Goal: Task Accomplishment & Management: Use online tool/utility

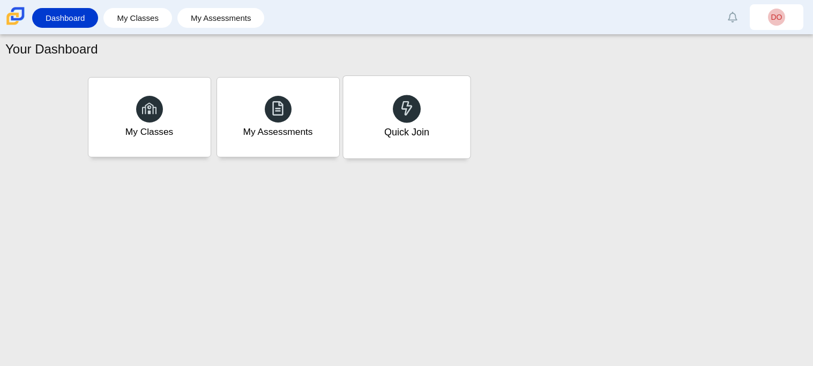
click at [394, 103] on div at bounding box center [407, 109] width 28 height 28
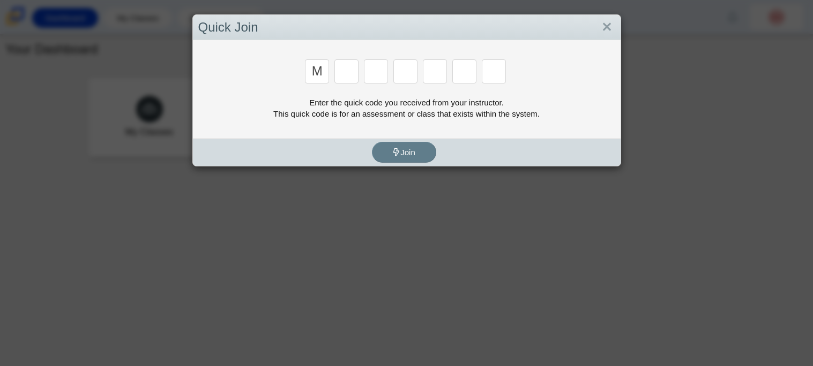
type input "m"
type input "b"
type input "m"
type input "3"
type input "5"
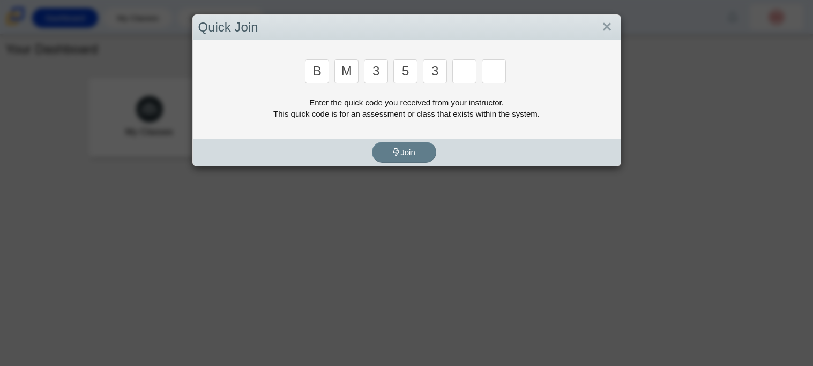
type input "3"
type input "g"
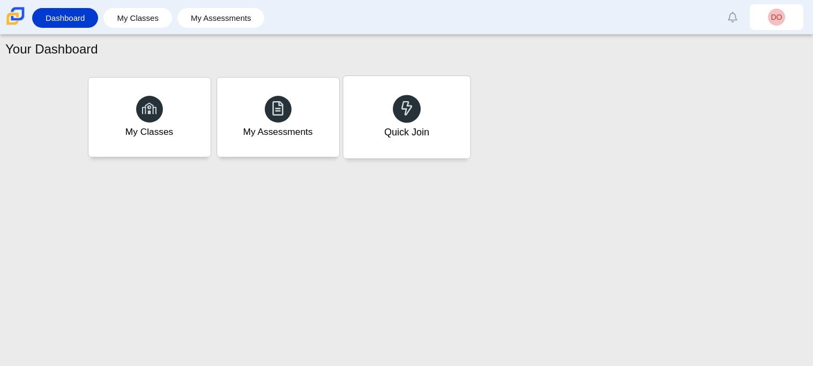
type input "b"
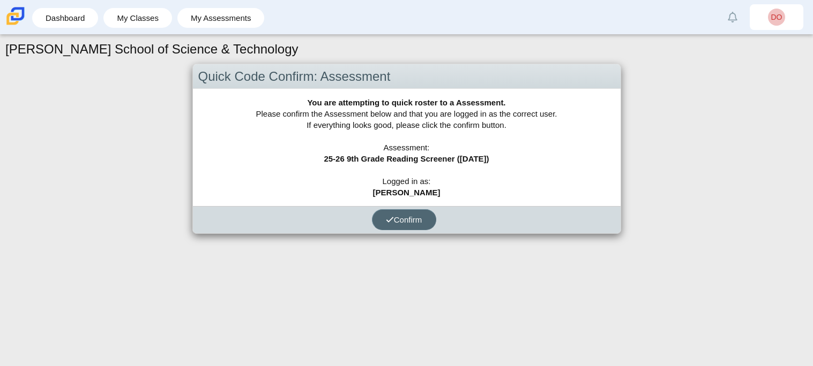
click at [391, 228] on button "Confirm" at bounding box center [404, 219] width 64 height 21
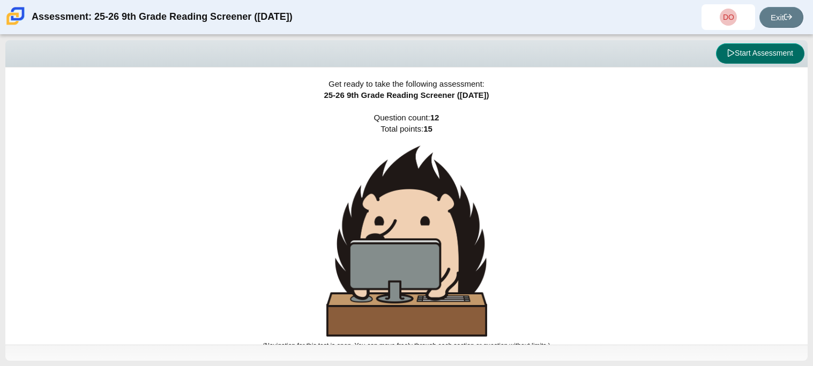
click at [727, 49] on icon at bounding box center [730, 52] width 7 height 7
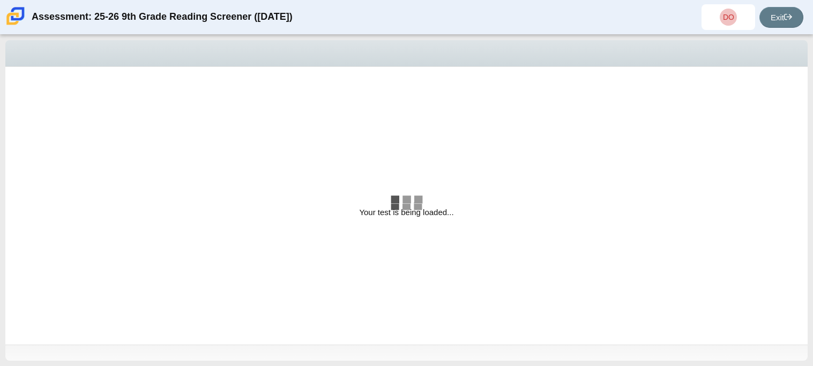
select select "ccc5b315-3c7c-471c-bf90-f22c8299c798"
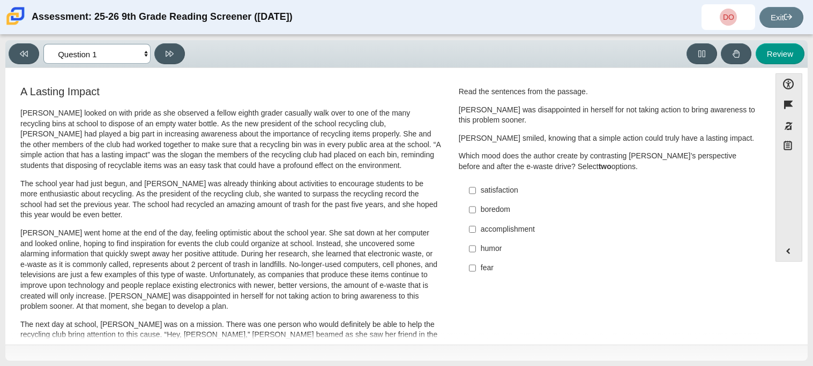
click at [141, 54] on select "Questions Question 1 Question 2 Question 3 Question 4 Question 5 Question 6 Que…" at bounding box center [96, 54] width 107 height 20
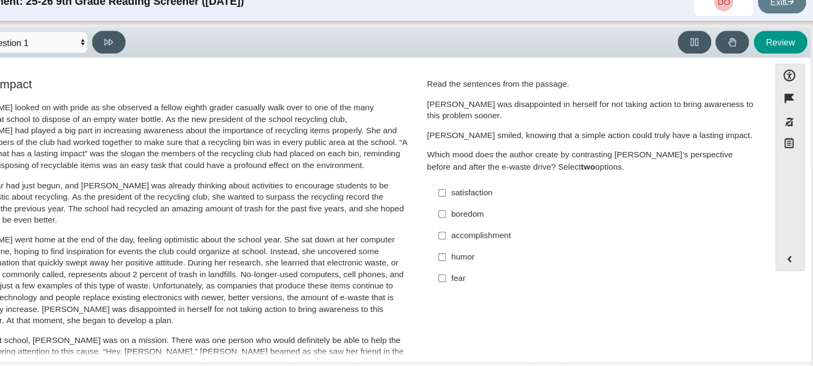
click at [474, 192] on label "satisfaction satisfaction" at bounding box center [608, 190] width 294 height 19
click at [474, 192] on input "satisfaction satisfaction" at bounding box center [472, 190] width 7 height 19
checkbox input "true"
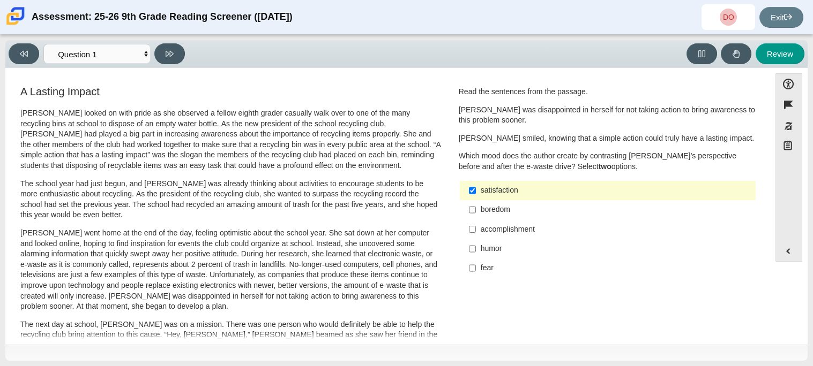
click at [499, 227] on div "accomplishment" at bounding box center [615, 229] width 270 height 11
click at [476, 227] on input "accomplishment accomplishment" at bounding box center [472, 229] width 7 height 19
checkbox input "true"
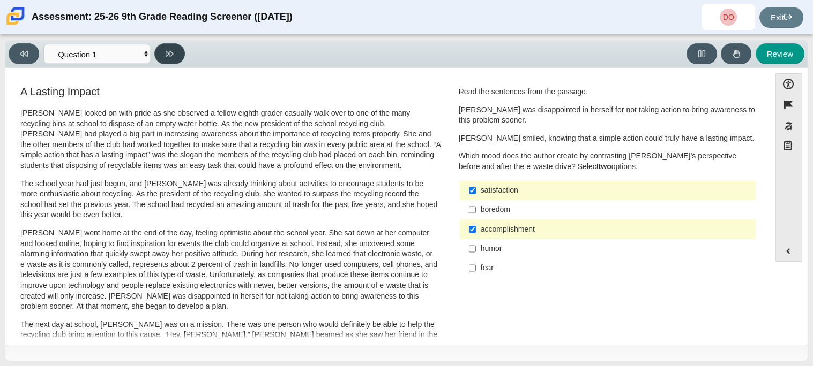
click at [176, 54] on button at bounding box center [169, 53] width 31 height 21
select select "0ff64528-ffd7-428d-b192-babfaadd44e8"
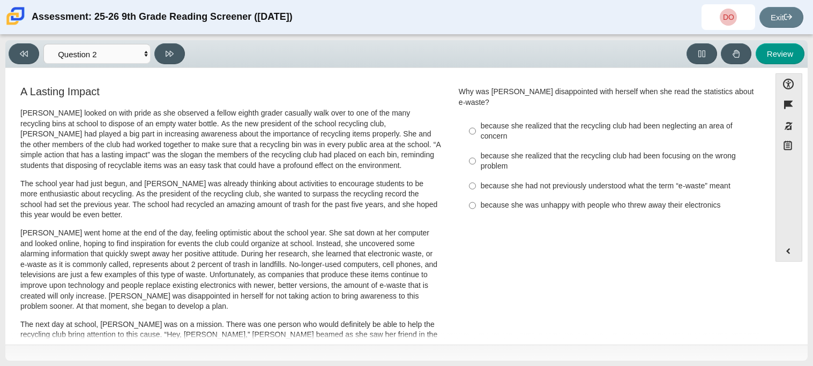
click at [482, 132] on label "because she realized that the recycling club had been neglecting an area of con…" at bounding box center [608, 131] width 294 height 30
click at [476, 132] on input "because she realized that the recycling club had been neglecting an area of con…" at bounding box center [472, 131] width 7 height 30
radio input "true"
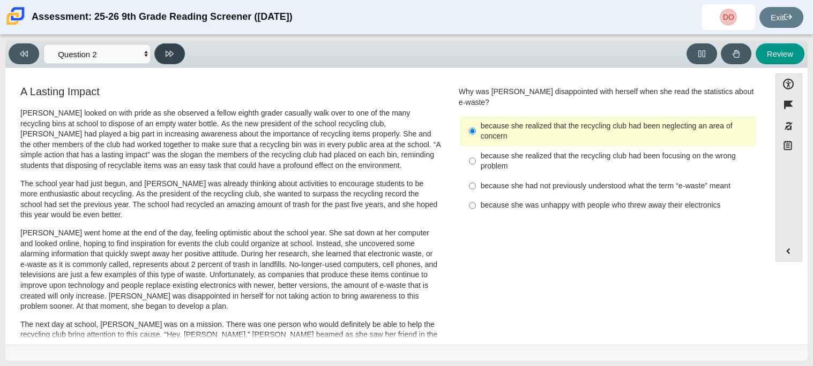
click at [167, 56] on icon at bounding box center [170, 54] width 8 height 8
select select "7ce3d843-6974-4858-901c-1ff39630e843"
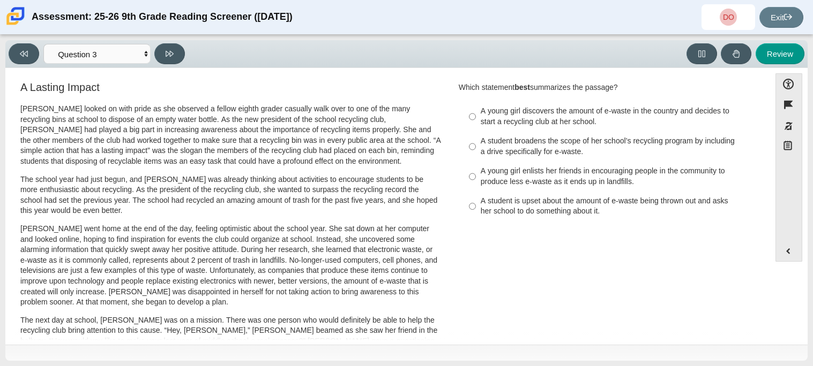
scroll to position [1, 0]
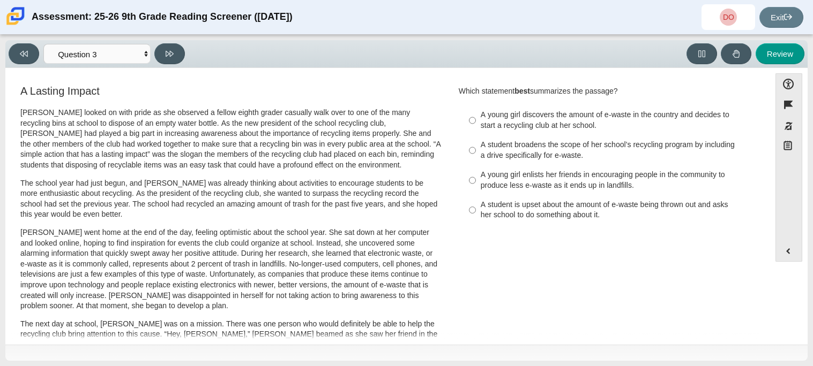
click at [538, 160] on div "A student broadens the scope of her school’s recycling program by including a d…" at bounding box center [615, 150] width 270 height 21
click at [476, 160] on input "A student broadens the scope of her school’s recycling program by including a d…" at bounding box center [472, 151] width 7 height 30
radio input "true"
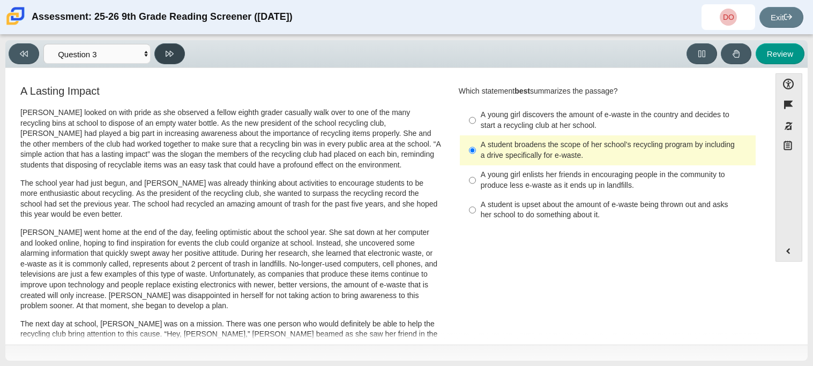
click at [181, 48] on button at bounding box center [169, 53] width 31 height 21
select select "ca9ea0f1-49c5-4bd1-83b0-472c18652b42"
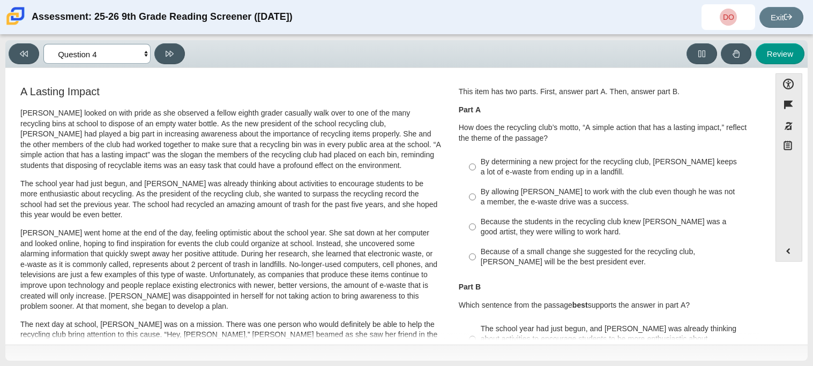
click at [122, 55] on select "Questions Question 1 Question 2 Question 3 Question 4 Question 5 Question 6 Que…" at bounding box center [96, 54] width 107 height 20
click at [370, 236] on p "[PERSON_NAME] went home at the end of the day, feeling optimistic about the sch…" at bounding box center [230, 270] width 420 height 84
click at [480, 162] on div "By determining a new project for the recycling club, [PERSON_NAME] keeps a lot …" at bounding box center [615, 167] width 270 height 21
click at [476, 162] on input "By determining a new project for the recycling club, [PERSON_NAME] keeps a lot …" at bounding box center [472, 167] width 7 height 30
radio input "true"
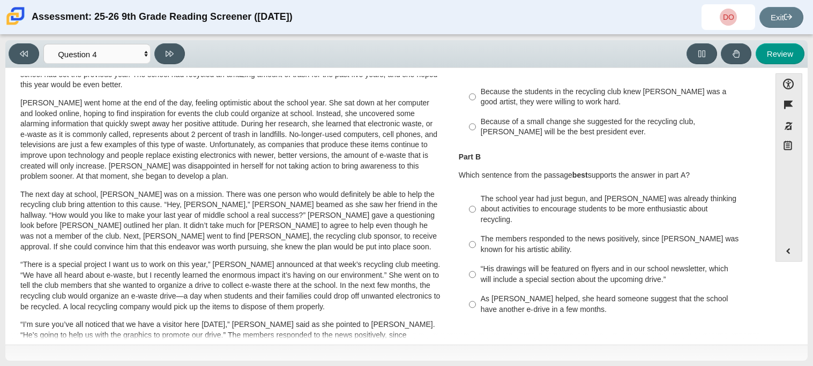
scroll to position [131, 0]
click at [503, 206] on div "The school year had just begun, and [PERSON_NAME] was already thinking about ac…" at bounding box center [615, 209] width 270 height 32
click at [476, 206] on input "The school year had just begun, and [PERSON_NAME] was already thinking about ac…" at bounding box center [472, 209] width 7 height 41
radio input "true"
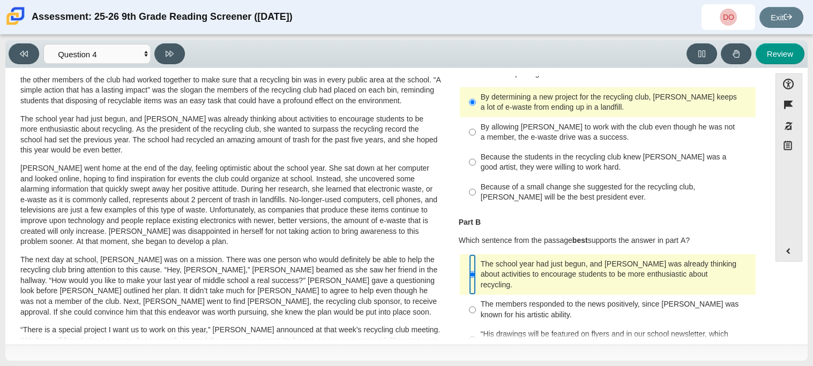
scroll to position [70, 0]
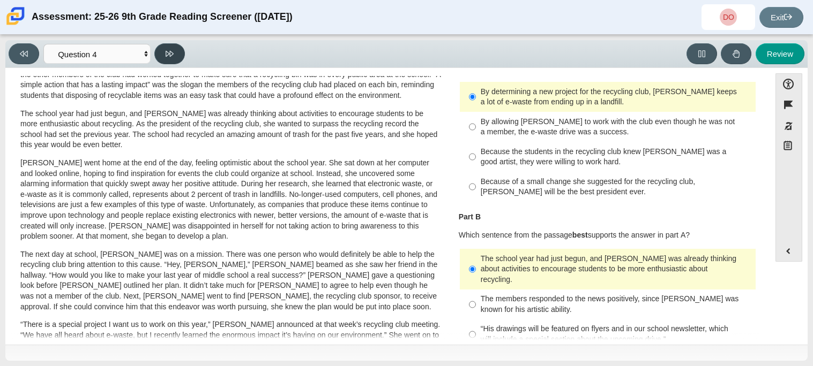
click at [183, 52] on button at bounding box center [169, 53] width 31 height 21
select select "e41f1a79-e29f-4095-8030-a53364015bed"
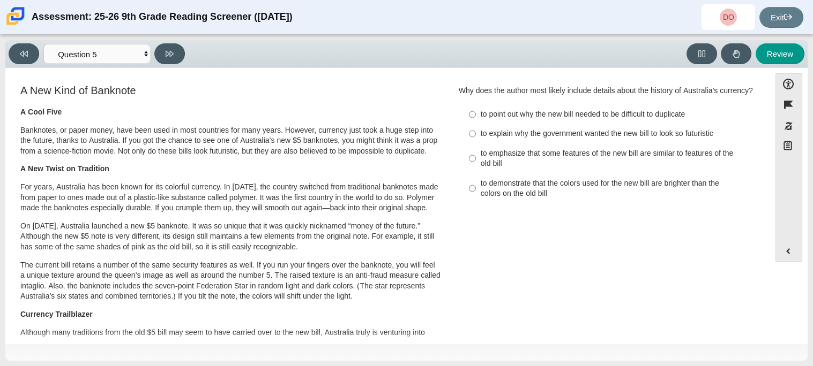
scroll to position [0, 0]
click at [118, 60] on select "Questions Question 1 Question 2 Question 3 Question 4 Question 5 Question 6 Que…" at bounding box center [96, 54] width 107 height 20
click at [186, 174] on p "A New Twist on Tradition" at bounding box center [230, 170] width 420 height 11
click at [655, 164] on div "to emphasize that some features of the new bill are similar to features of the …" at bounding box center [615, 159] width 270 height 21
click at [476, 164] on input "to emphasize that some features of the new bill are similar to features of the …" at bounding box center [472, 160] width 7 height 30
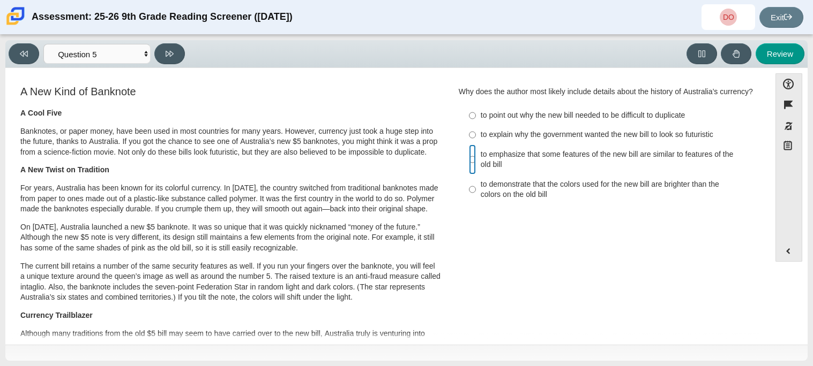
radio input "true"
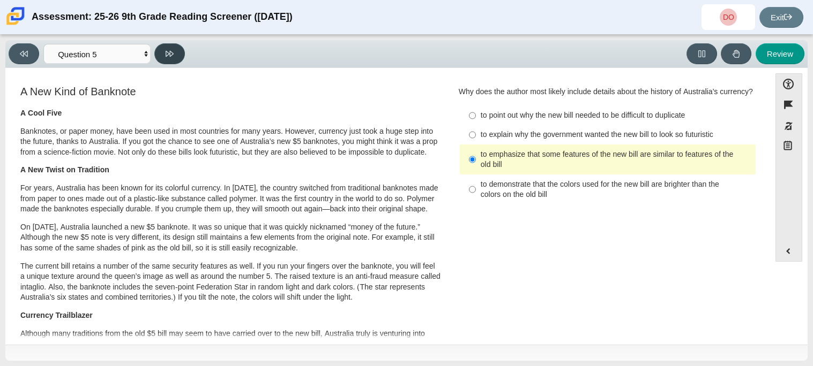
click at [172, 52] on icon at bounding box center [170, 54] width 8 height 6
select select "69146e31-7b3d-4a3e-9ce6-f30c24342ae0"
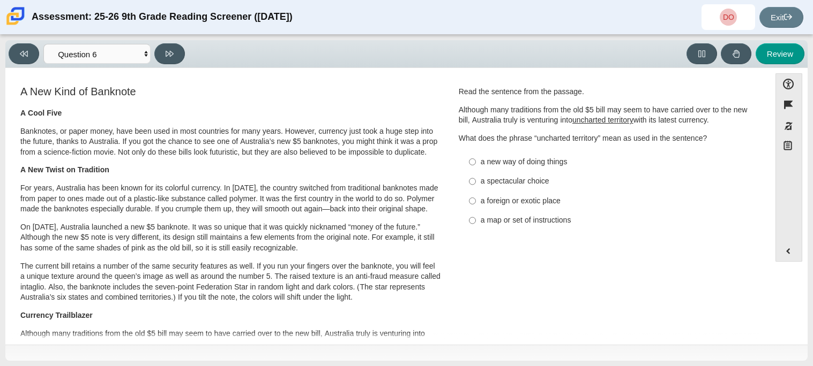
click at [554, 159] on div "a new way of doing things" at bounding box center [615, 162] width 270 height 11
click at [476, 159] on input "a new way of doing things a new way of doing things" at bounding box center [472, 161] width 7 height 19
radio input "true"
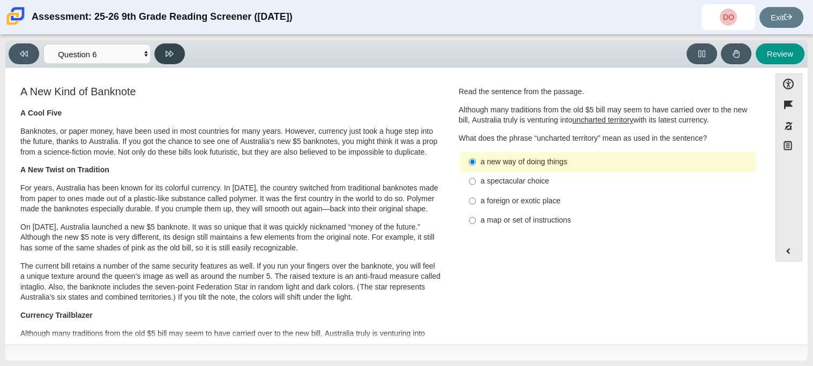
click at [168, 63] on button at bounding box center [169, 53] width 31 height 21
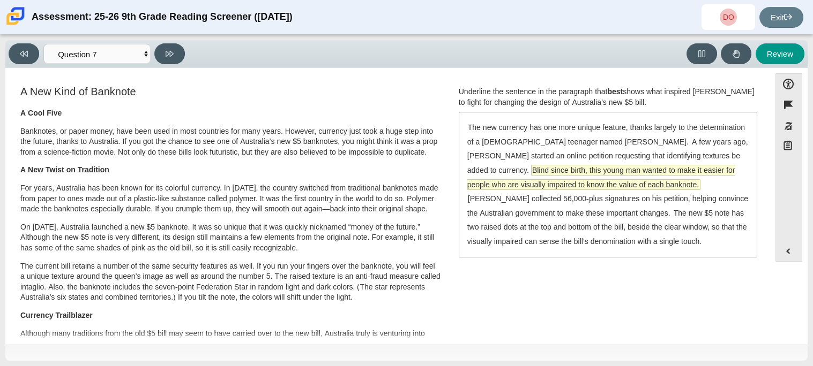
click at [710, 166] on span "Blind since birth, this young man wanted to make it easier for people who are v…" at bounding box center [601, 178] width 268 height 24
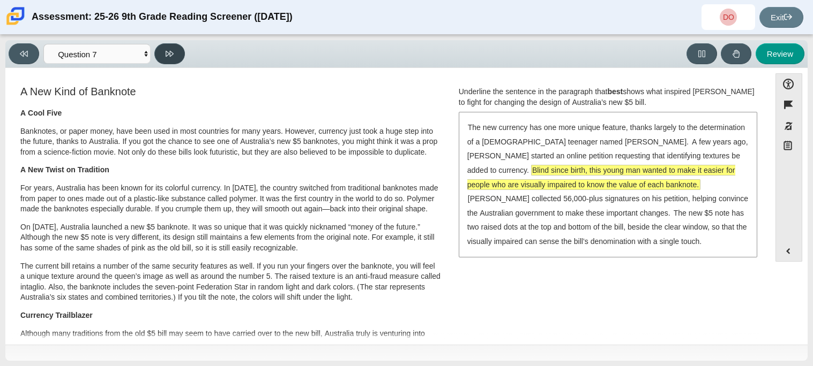
click at [166, 54] on icon at bounding box center [170, 54] width 8 height 8
select select "ea8338c2-a6a3-418e-a305-2b963b54a290"
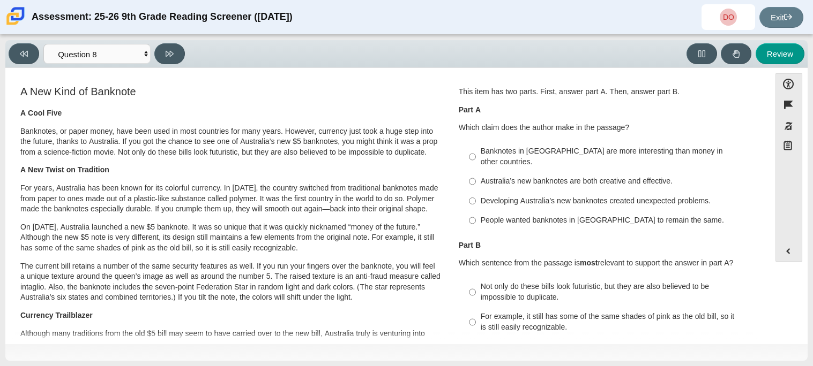
click at [521, 172] on label "Australia’s new banknotes are both creative and effective. Australia’s new bank…" at bounding box center [608, 181] width 294 height 19
click at [476, 172] on input "Australia’s new banknotes are both creative and effective. Australia’s new bank…" at bounding box center [472, 181] width 7 height 19
radio input "true"
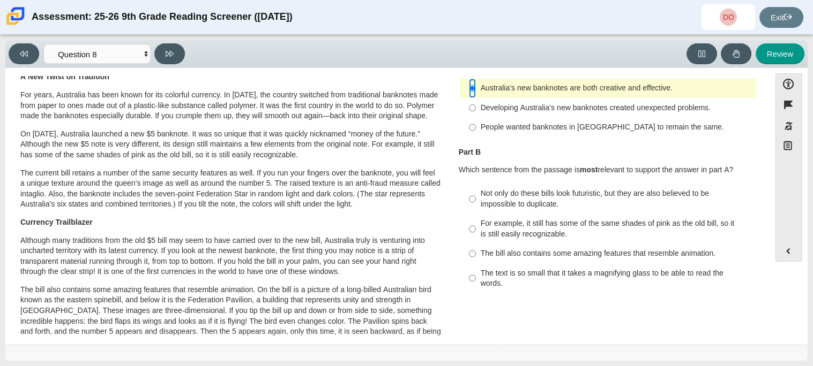
scroll to position [110, 0]
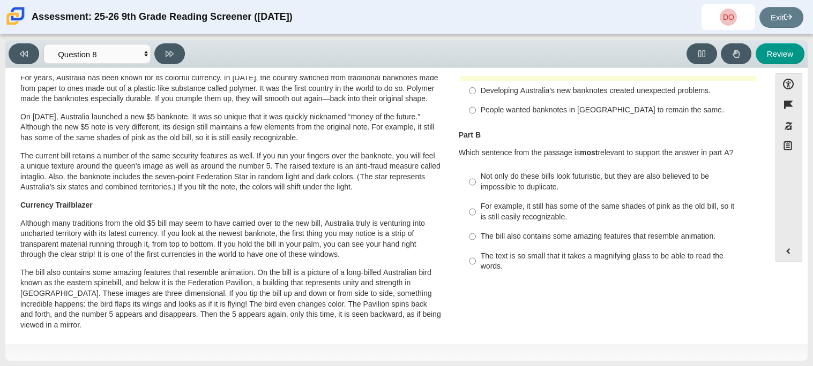
click at [551, 201] on div "For example, it still has some of the same shades of pink as the old bill, so i…" at bounding box center [615, 211] width 270 height 21
click at [476, 201] on input "For example, it still has some of the same shades of pink as the old bill, so i…" at bounding box center [472, 212] width 7 height 30
radio input "true"
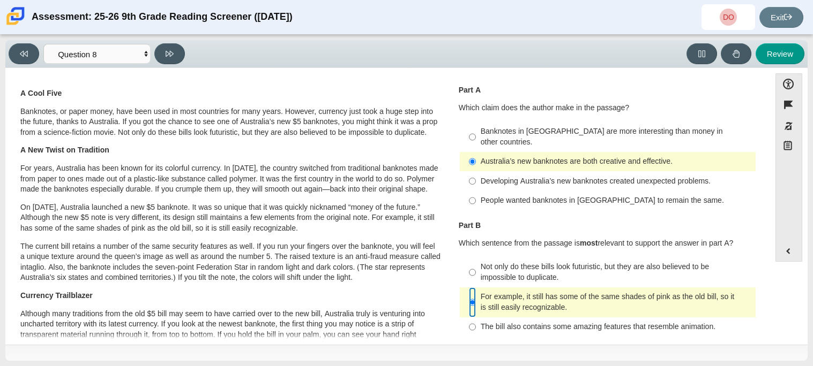
scroll to position [0, 0]
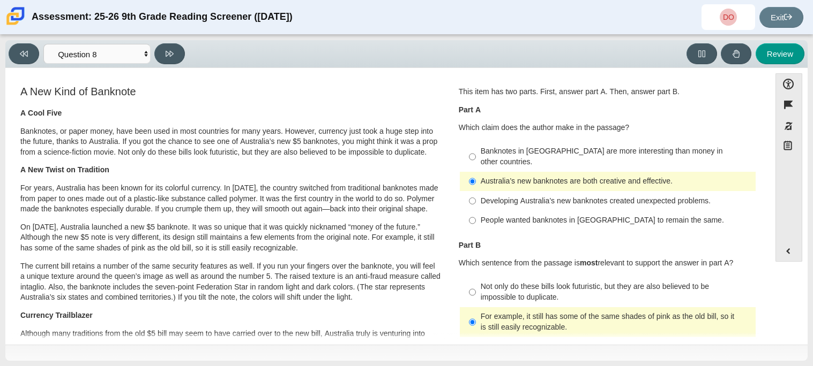
click at [477, 296] on label "Not only do these bills look futuristic, but they are also believed to be impos…" at bounding box center [608, 292] width 294 height 30
click at [476, 296] on input "Not only do these bills look futuristic, but they are also believed to be impos…" at bounding box center [472, 292] width 7 height 30
radio input "true"
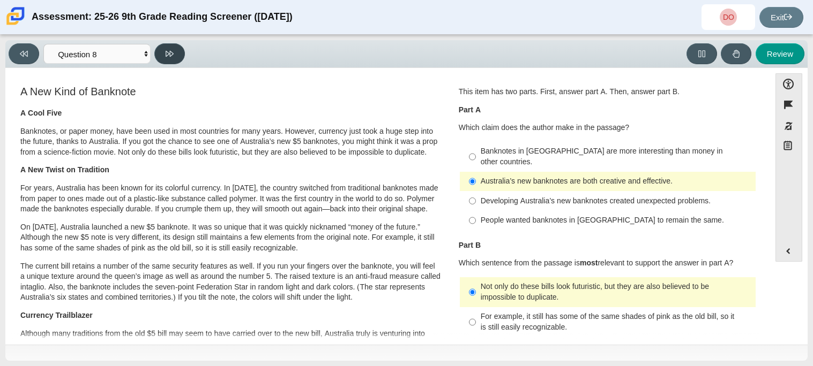
click at [170, 51] on icon at bounding box center [170, 54] width 8 height 6
select select "89f058d6-b15c-4ef5-a4b3-fdaffb8868b6"
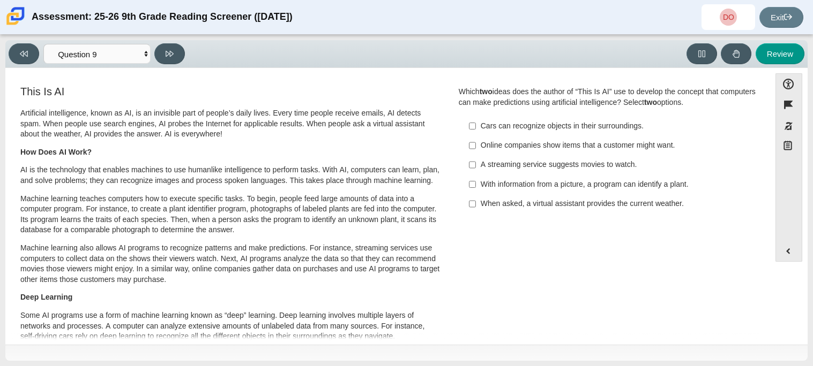
click at [492, 208] on div "When asked, a virtual assistant provides the current weather." at bounding box center [615, 204] width 270 height 11
click at [476, 208] on input "When asked, a virtual assistant provides the current weather. When asked, a vir…" at bounding box center [472, 203] width 7 height 19
checkbox input "true"
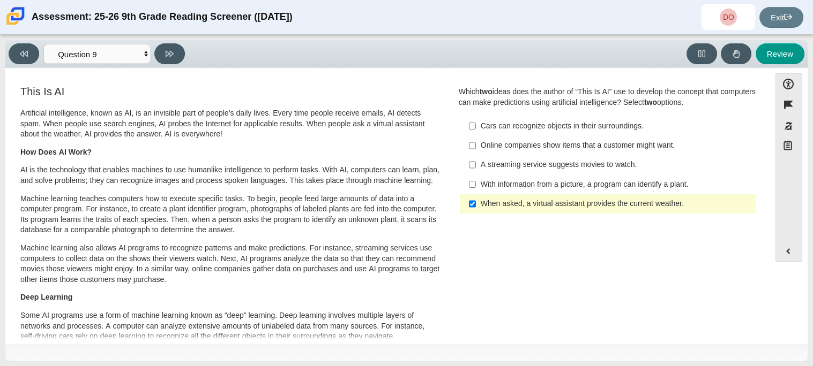
click at [508, 146] on div "Online companies show items that a customer might want." at bounding box center [615, 145] width 270 height 11
click at [476, 146] on input "Online companies show items that a customer might want. Online companies show i…" at bounding box center [472, 145] width 7 height 19
checkbox input "true"
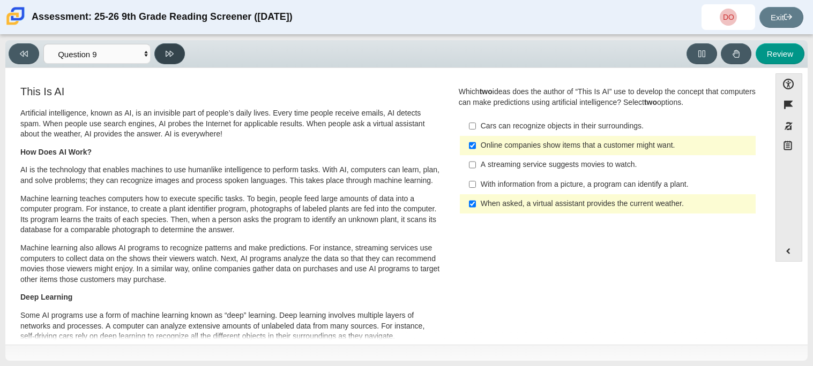
click at [173, 54] on icon at bounding box center [170, 54] width 8 height 6
select select "cdf3c14e-a918-44d1-9b63-3db0fa81641e"
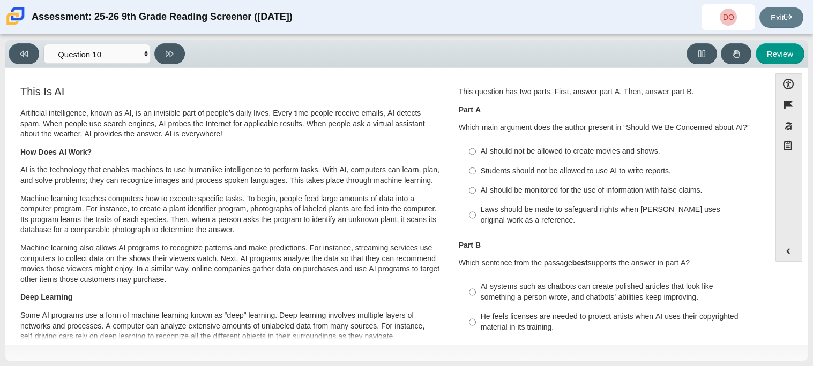
click at [486, 190] on div "AI should be monitored for the use of information with false claims." at bounding box center [615, 190] width 270 height 11
click at [476, 190] on input "AI should be monitored for the use of information with false claims. AI should …" at bounding box center [472, 190] width 7 height 19
radio input "true"
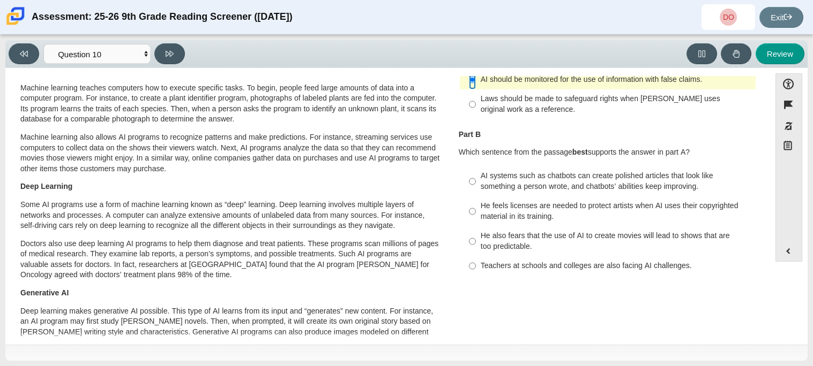
scroll to position [111, 0]
click at [494, 174] on div "AI systems such as chatbots can create polished articles that look like somethi…" at bounding box center [615, 180] width 270 height 21
click at [476, 174] on input "AI systems such as chatbots can create polished articles that look like somethi…" at bounding box center [472, 181] width 7 height 30
radio input "true"
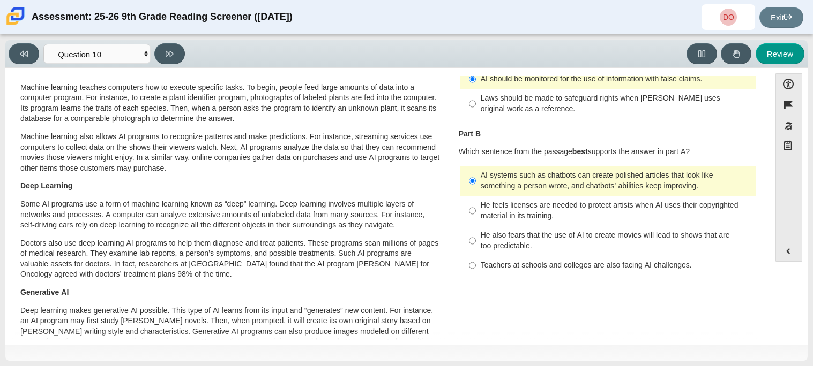
click at [501, 221] on div "He feels licenses are needed to protect artists when AI uses their copyrighted …" at bounding box center [615, 210] width 270 height 21
click at [476, 221] on input "He feels licenses are needed to protect artists when AI uses their copyrighted …" at bounding box center [472, 211] width 7 height 30
radio input "true"
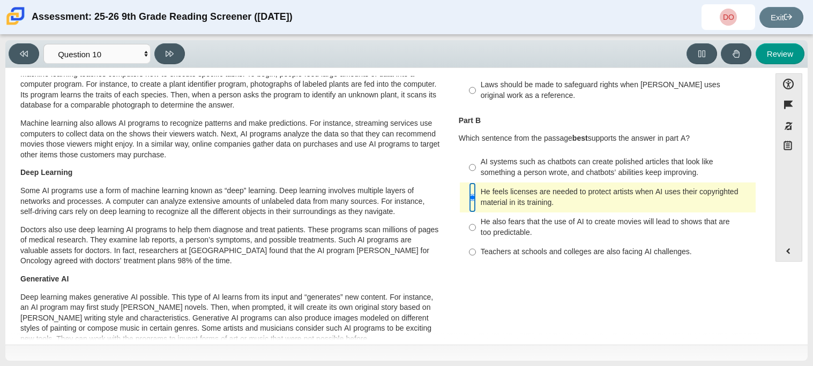
scroll to position [126, 0]
click at [589, 87] on div "Laws should be made to safeguard rights when [PERSON_NAME] uses original work a…" at bounding box center [615, 89] width 270 height 21
click at [476, 87] on input "Laws should be made to safeguard rights when [PERSON_NAME] uses original work a…" at bounding box center [472, 89] width 7 height 30
radio input "true"
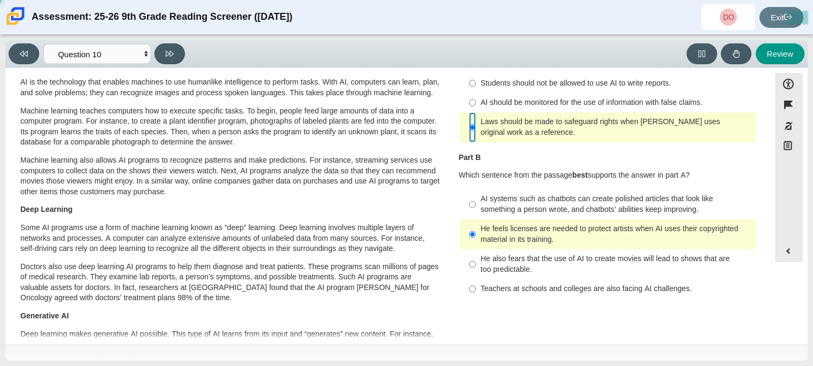
scroll to position [87, 0]
click at [174, 52] on button at bounding box center [169, 53] width 31 height 21
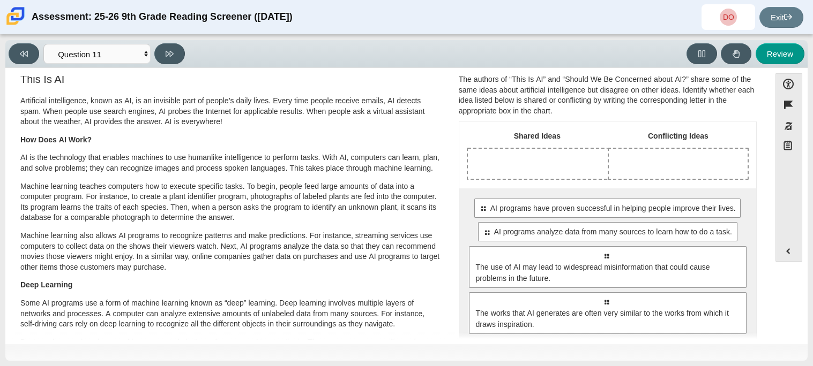
scroll to position [3, 0]
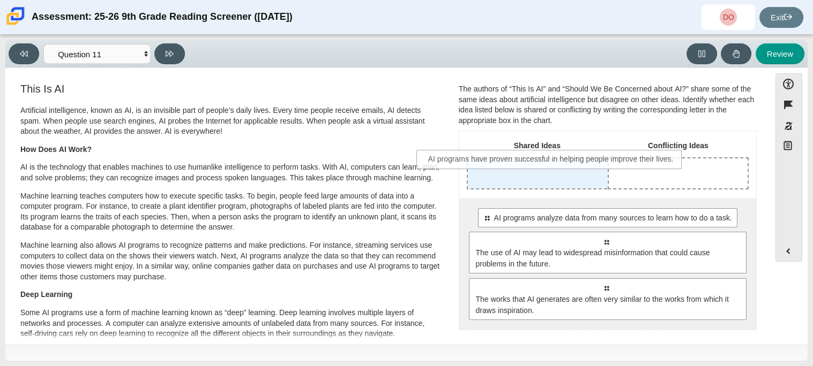
drag, startPoint x: 589, startPoint y: 224, endPoint x: 538, endPoint y: 166, distance: 77.4
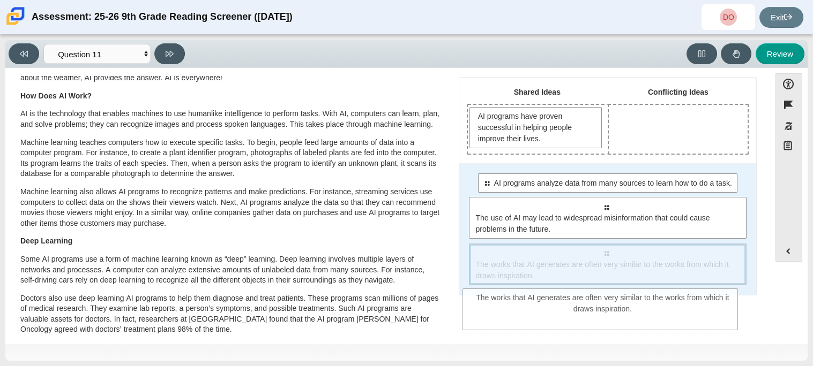
scroll to position [99, 0]
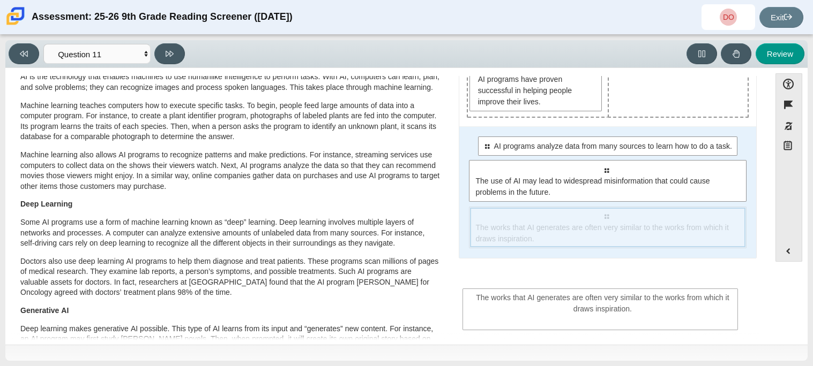
drag, startPoint x: 611, startPoint y: 328, endPoint x: 607, endPoint y: 316, distance: 12.4
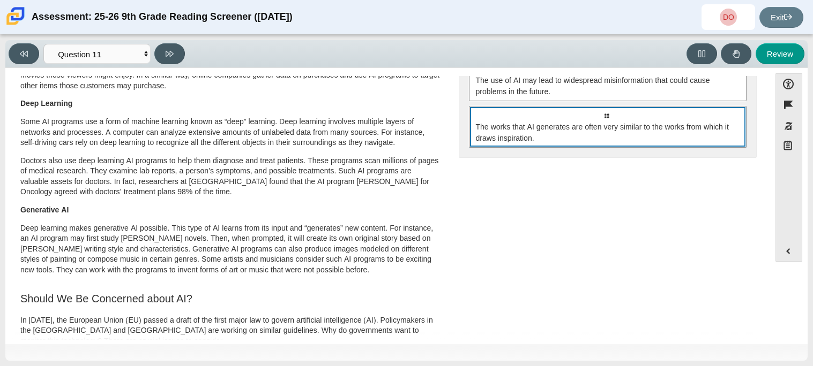
scroll to position [0, 0]
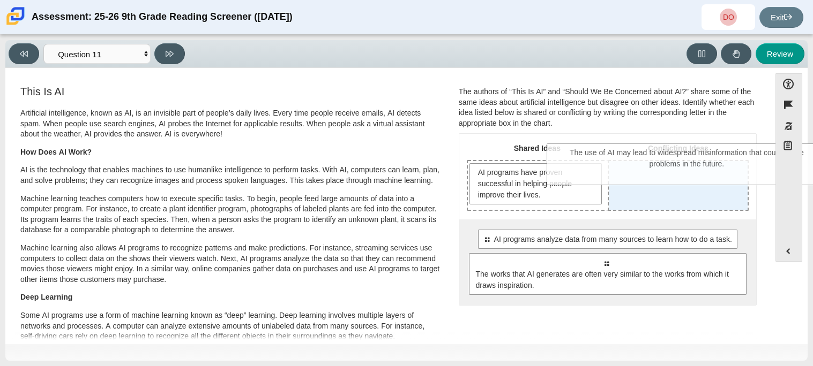
drag, startPoint x: 607, startPoint y: 282, endPoint x: 690, endPoint y: 186, distance: 126.9
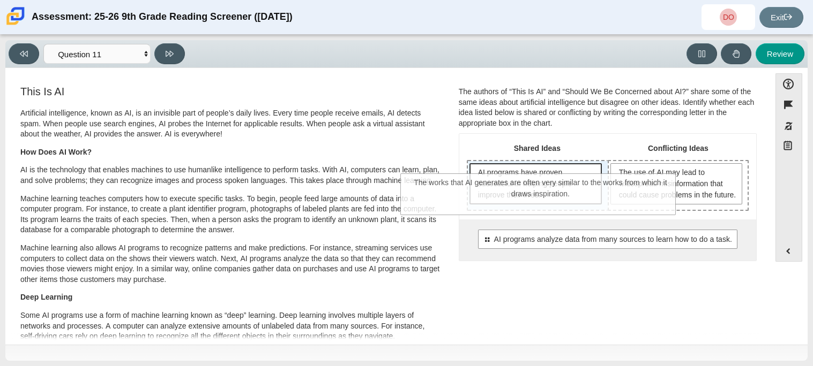
drag, startPoint x: 640, startPoint y: 284, endPoint x: 574, endPoint y: 193, distance: 111.6
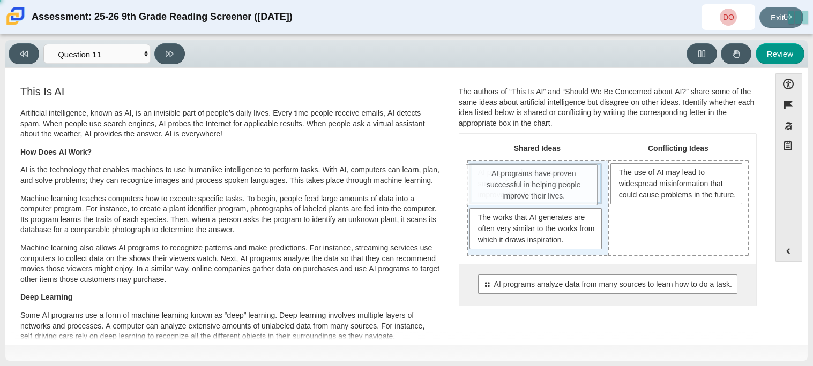
click at [574, 196] on span "AI programs have proven successful in helping people improve their lives." at bounding box center [537, 184] width 118 height 34
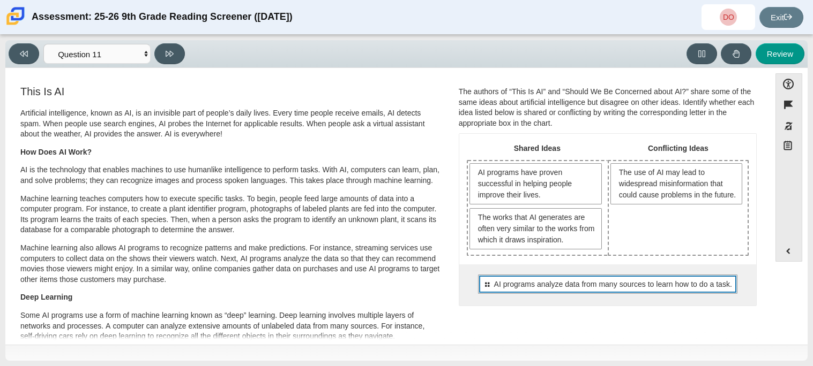
drag, startPoint x: 606, startPoint y: 282, endPoint x: 636, endPoint y: 269, distance: 32.6
click at [636, 269] on div "Select to move response to a response input area. AI programs analyze data from…" at bounding box center [607, 285] width 297 height 41
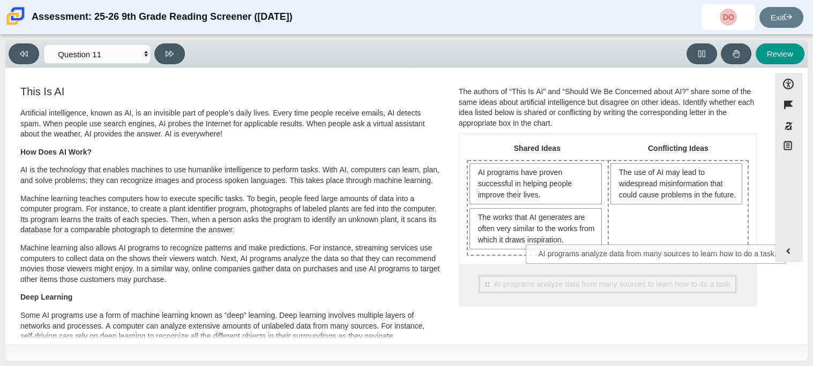
drag, startPoint x: 577, startPoint y: 288, endPoint x: 631, endPoint y: 255, distance: 63.7
click at [631, 255] on div "Shared Ideas Conflicting Ideas AI programs have proven successful in helping pe…" at bounding box center [607, 219] width 297 height 171
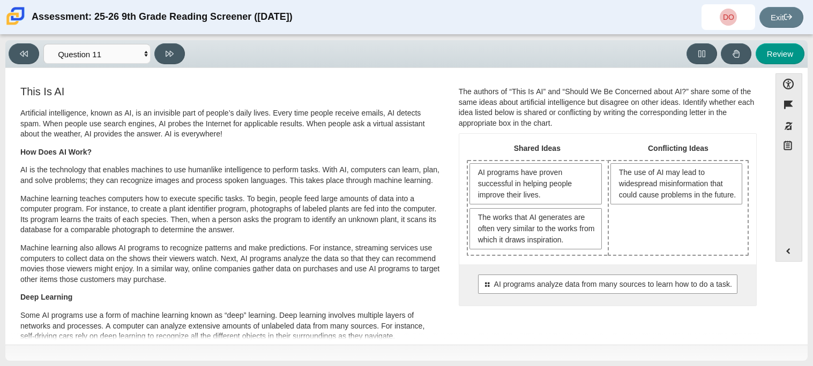
click at [631, 255] on div "Shared Ideas Conflicting Ideas AI programs have proven successful in helping pe…" at bounding box center [607, 219] width 297 height 171
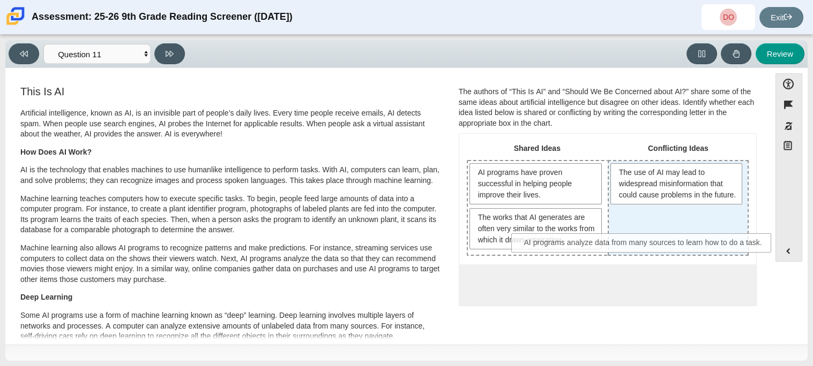
drag, startPoint x: 628, startPoint y: 282, endPoint x: 666, endPoint y: 240, distance: 56.5
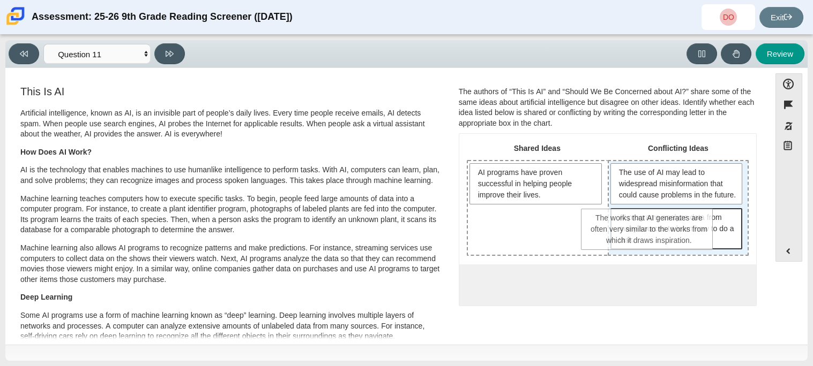
drag, startPoint x: 585, startPoint y: 240, endPoint x: 701, endPoint y: 241, distance: 116.2
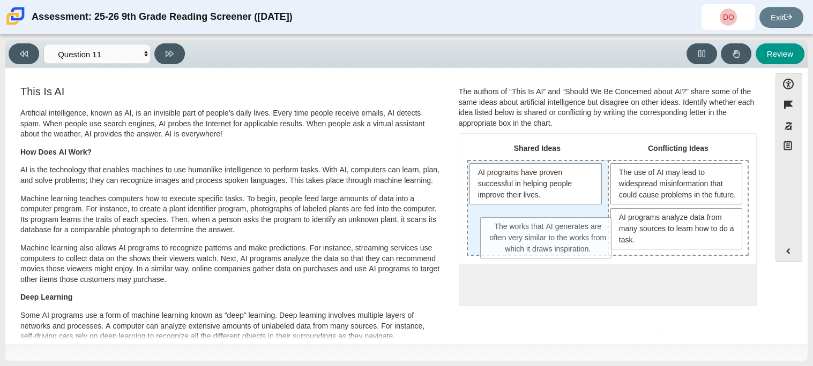
drag, startPoint x: 690, startPoint y: 291, endPoint x: 564, endPoint y: 245, distance: 134.2
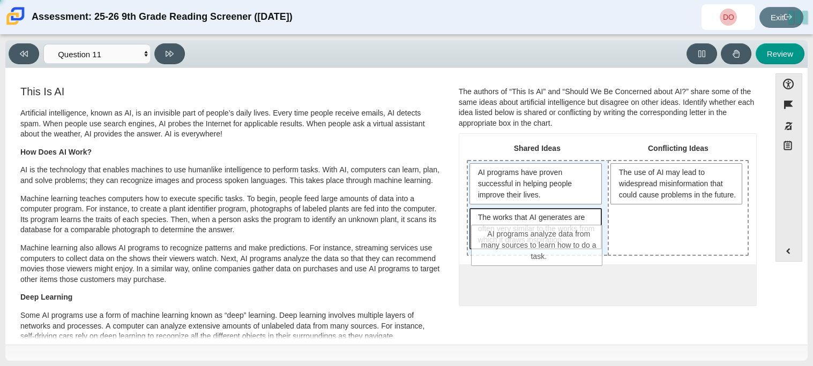
drag, startPoint x: 654, startPoint y: 242, endPoint x: 519, endPoint y: 247, distance: 135.1
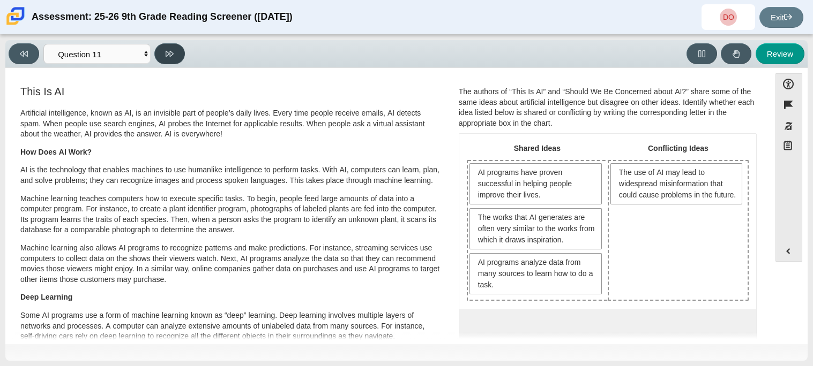
click at [167, 57] on button at bounding box center [169, 53] width 31 height 21
select select "c3effed4-44ce-4a19-bd96-1787f34e9b4c"
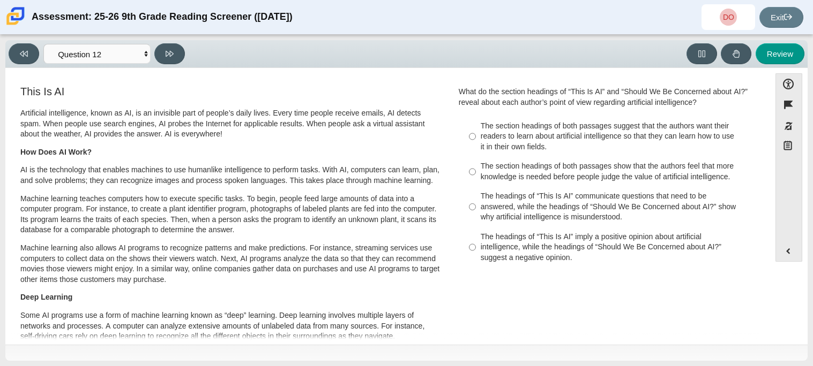
click at [513, 182] on div "The section headings of both passages show that the authors feel that more know…" at bounding box center [615, 171] width 270 height 21
click at [476, 182] on input "The section headings of both passages show that the authors feel that more know…" at bounding box center [472, 172] width 7 height 30
radio input "true"
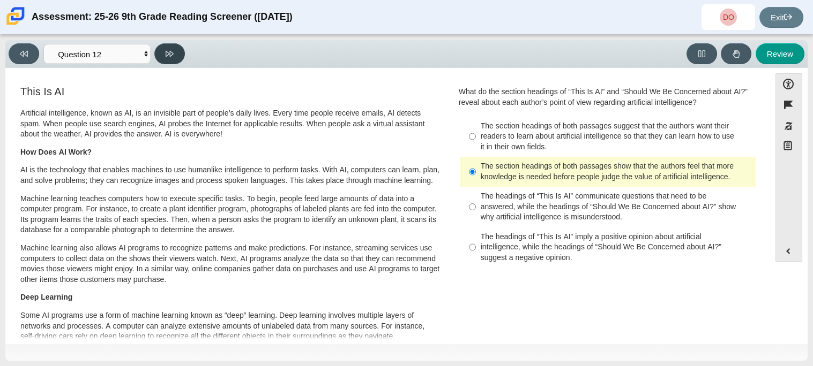
click at [170, 63] on button at bounding box center [169, 53] width 31 height 21
select select "review"
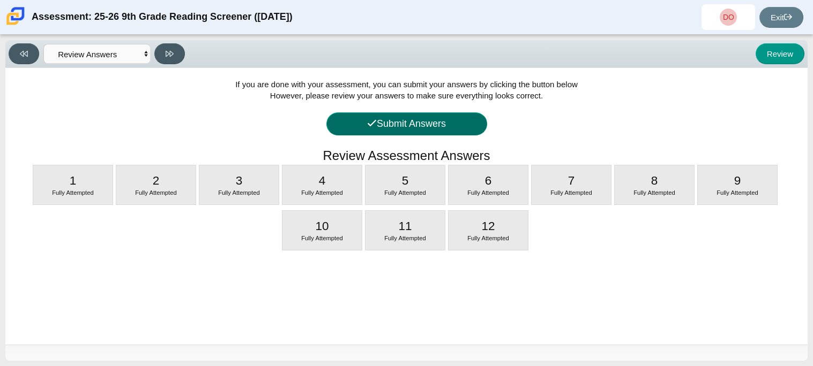
click at [428, 119] on button "Submit Answers" at bounding box center [406, 123] width 161 height 23
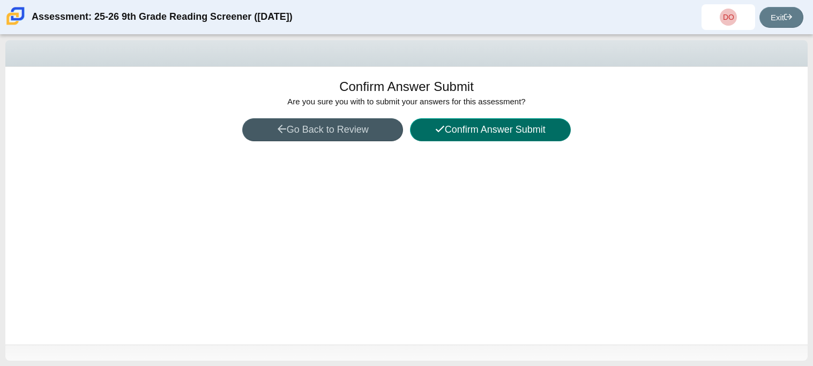
click at [447, 133] on button "Confirm Answer Submit" at bounding box center [490, 129] width 161 height 23
